Goal: Task Accomplishment & Management: Manage account settings

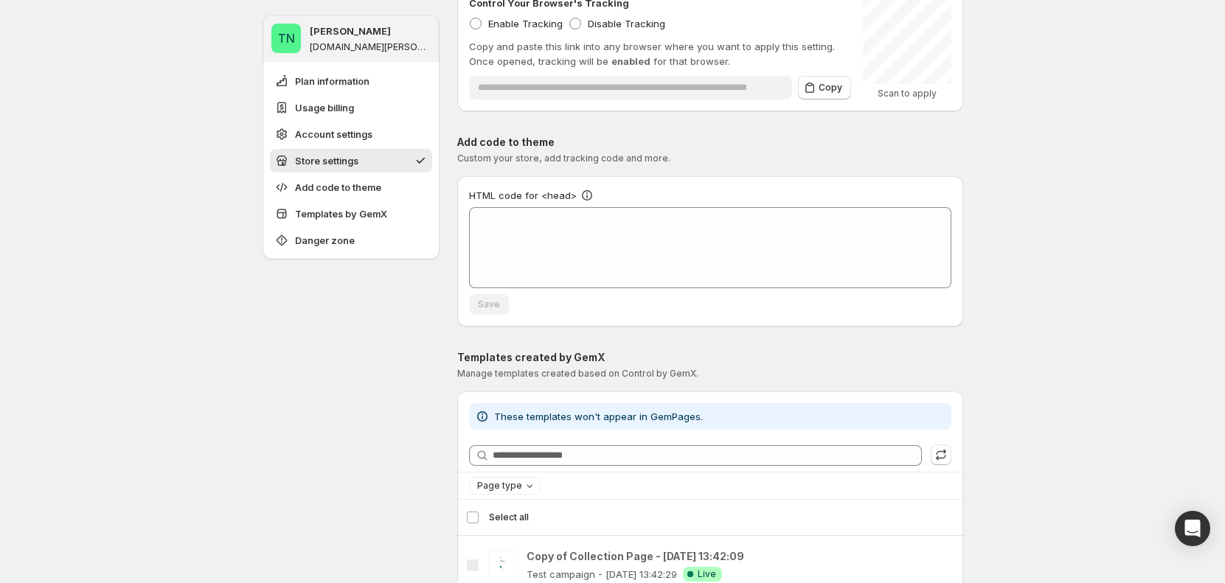
scroll to position [1302, 0]
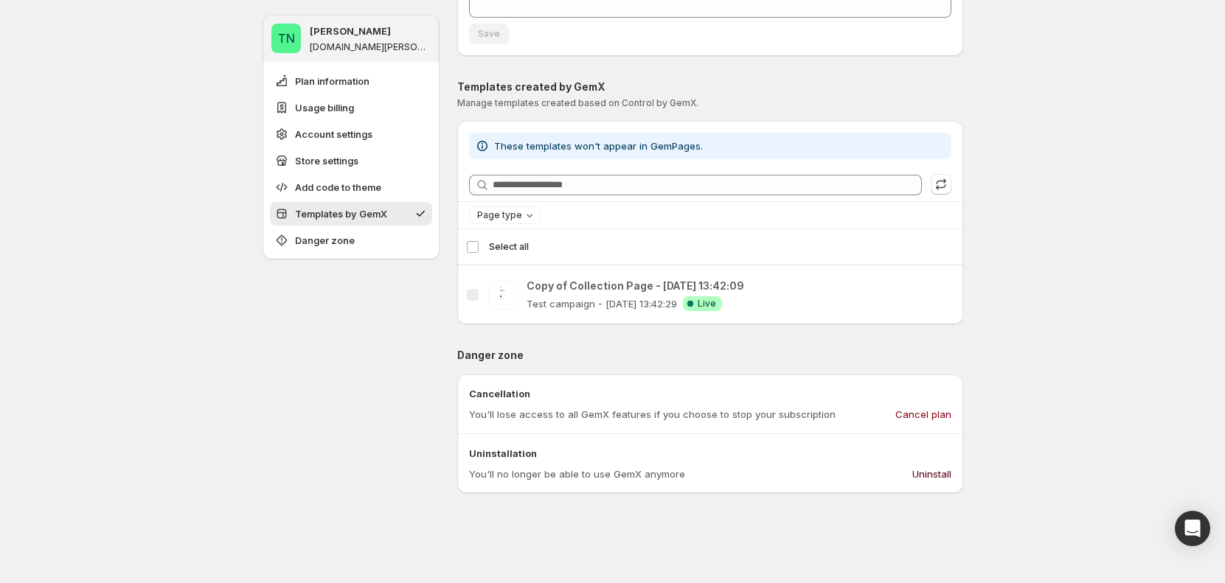
click at [937, 471] on span "Uninstall" at bounding box center [931, 474] width 39 height 15
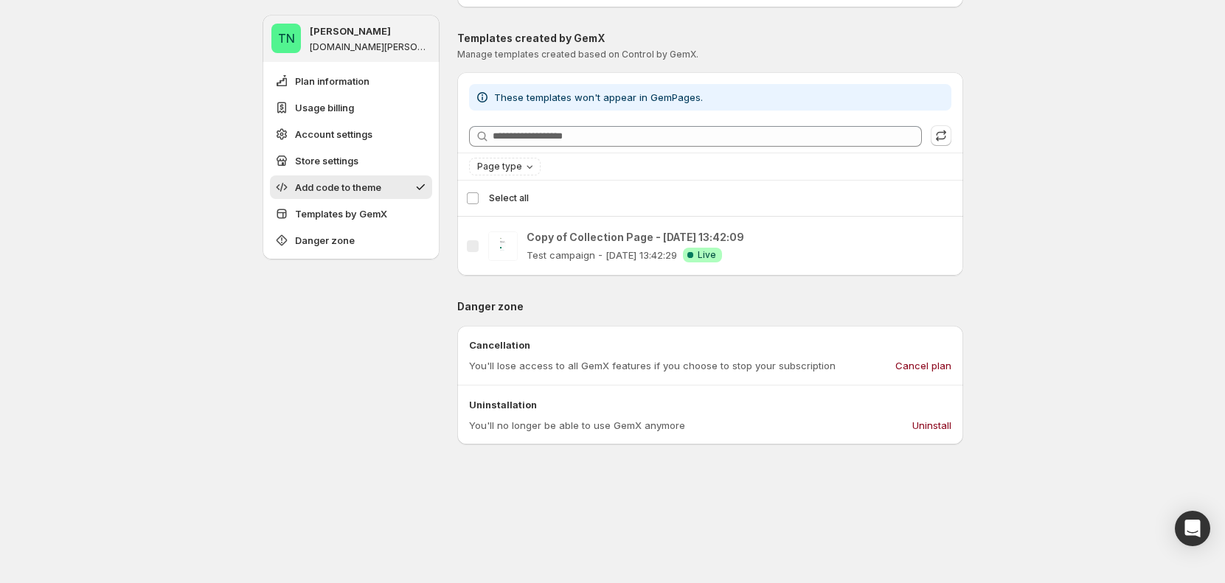
scroll to position [1507, 0]
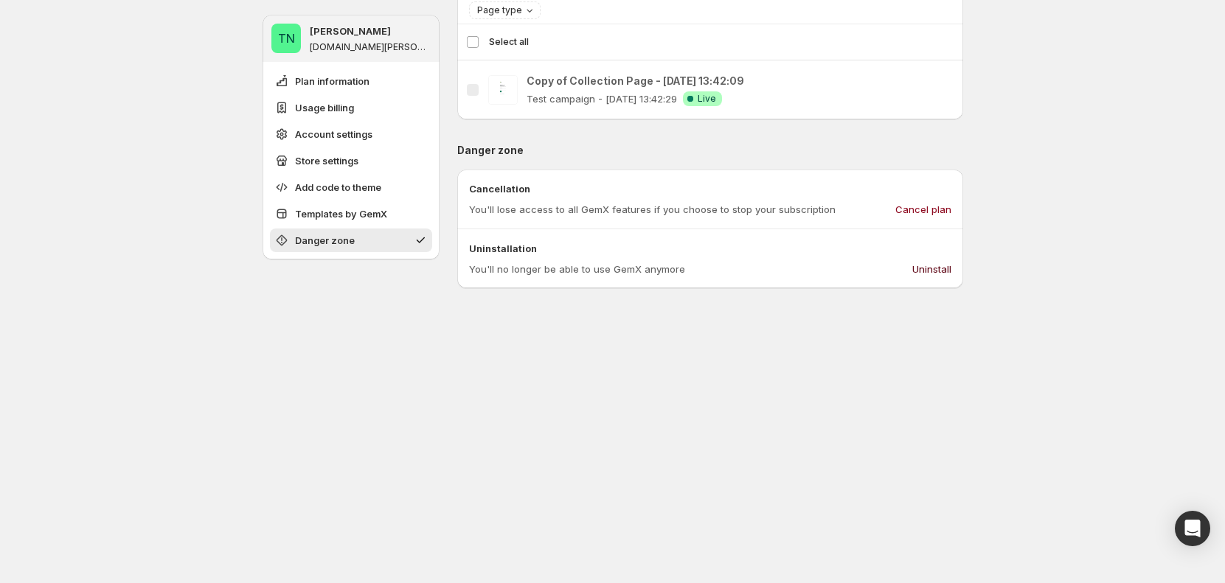
click at [933, 264] on span "Uninstall" at bounding box center [931, 269] width 39 height 15
click at [923, 268] on span "Uninstall" at bounding box center [931, 269] width 39 height 15
click at [948, 267] on span "Uninstall" at bounding box center [931, 269] width 39 height 15
